Goal: Manage account settings

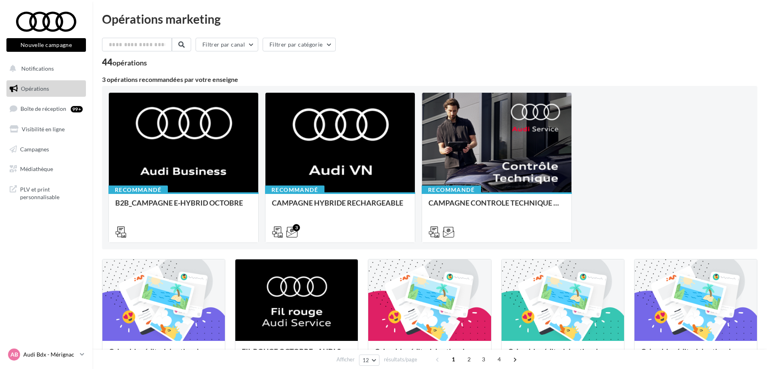
click at [81, 356] on icon at bounding box center [82, 354] width 4 height 7
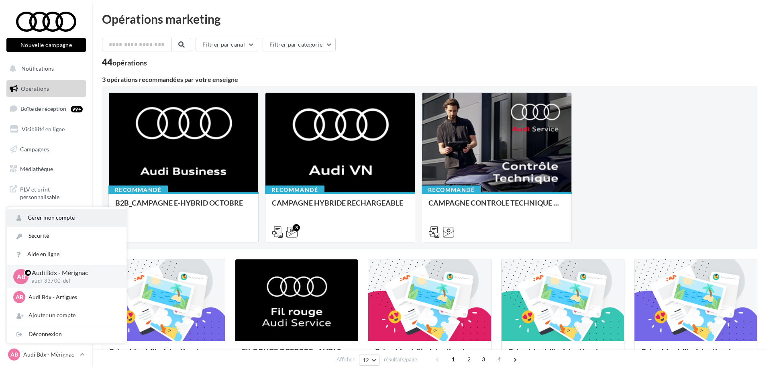
click at [58, 219] on link "Gérer mon compte" at bounding box center [67, 218] width 120 height 18
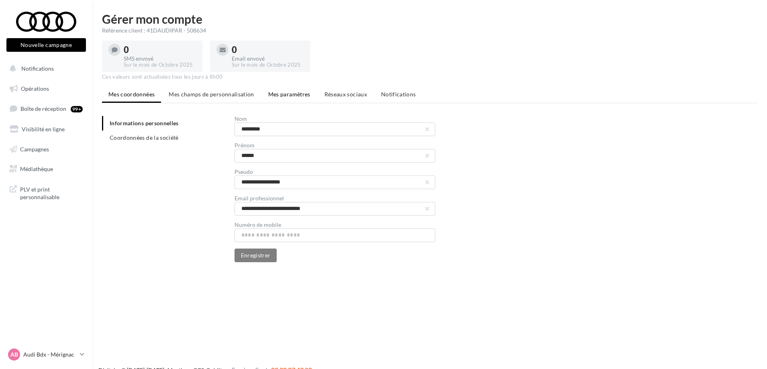
click at [284, 95] on span "Mes paramètres" at bounding box center [289, 94] width 42 height 7
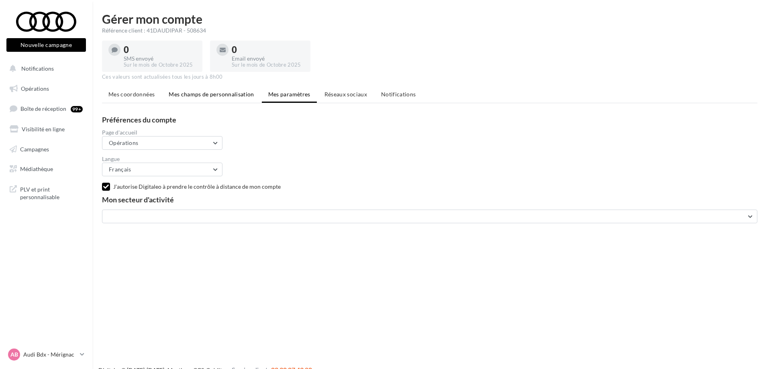
click at [232, 92] on span "Mes champs de personnalisation" at bounding box center [211, 94] width 85 height 7
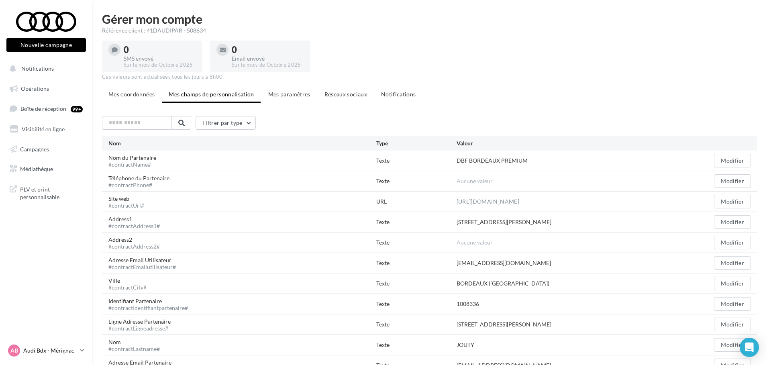
click at [85, 352] on link "AB Audi Bdx - Mérignac audi-33700-del" at bounding box center [45, 350] width 79 height 15
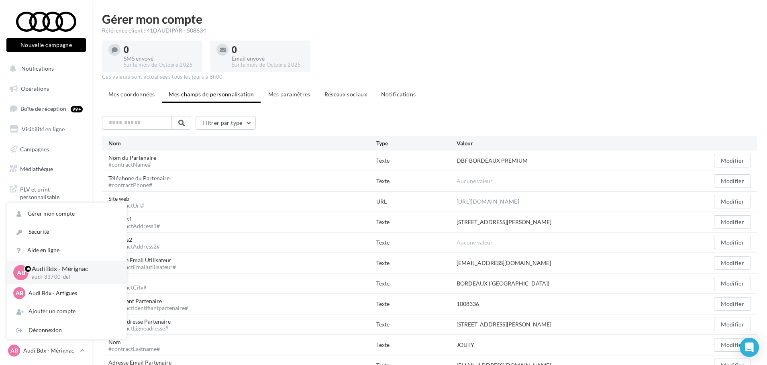
click at [458, 63] on div "0 SMS envoyé Sur le mois de Octobre 2025 0 Email envoyé Sur le mois de Octobre …" at bounding box center [429, 55] width 655 height 34
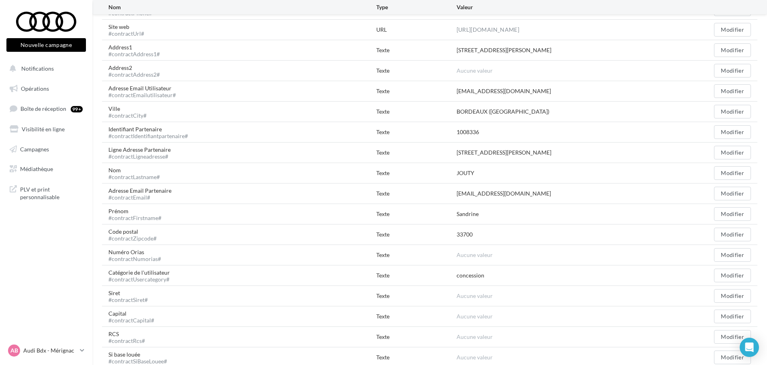
scroll to position [172, 0]
click at [81, 354] on icon at bounding box center [82, 350] width 4 height 7
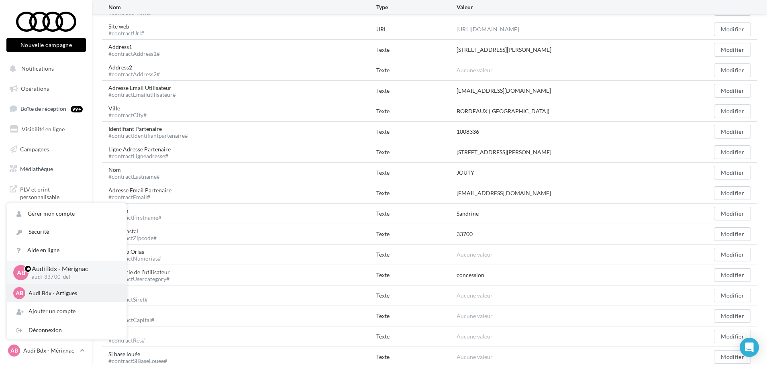
click at [75, 295] on p "Audi Bdx - Artigues" at bounding box center [72, 293] width 88 height 8
